Goal: Information Seeking & Learning: Check status

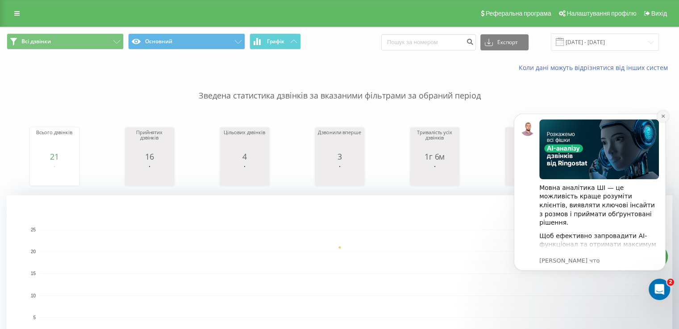
click at [662, 117] on icon "Dismiss notification" at bounding box center [662, 116] width 3 height 3
